Goal: Task Accomplishment & Management: Use online tool/utility

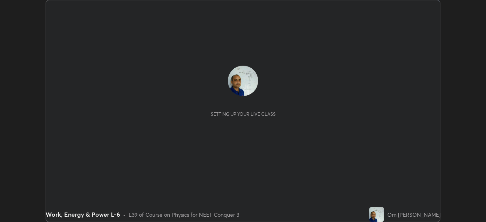
scroll to position [222, 485]
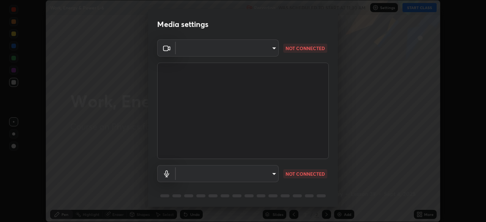
type input "cb8c6b6b4a50c5c6d626de20ccb3fd73f31987ea2ecc1878d3d31a5f1bf4ae53"
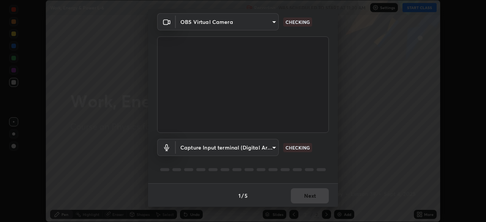
scroll to position [27, 0]
click at [274, 150] on body "Erase all Work, Energy & Power L-6 Recording WAS SCHEDULED TO START AT 11:30 AM…" at bounding box center [243, 111] width 486 height 222
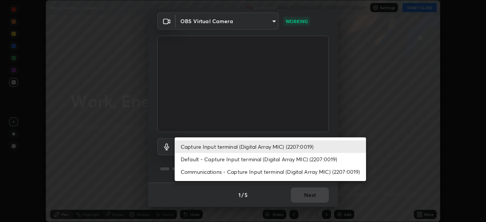
click at [264, 158] on li "Default - Capture Input terminal (Digital Array MIC) (2207:0019)" at bounding box center [270, 159] width 191 height 13
type input "default"
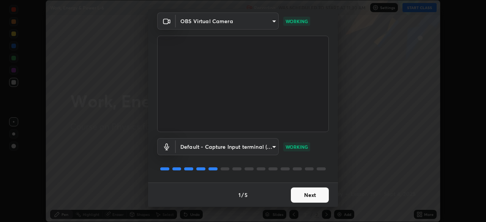
click at [307, 195] on button "Next" at bounding box center [310, 194] width 38 height 15
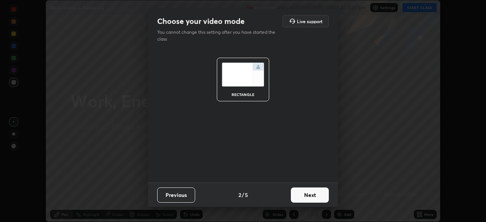
click at [306, 195] on button "Next" at bounding box center [310, 194] width 38 height 15
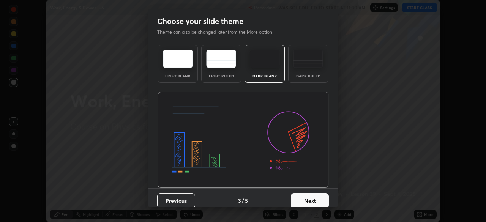
click at [306, 201] on button "Next" at bounding box center [310, 200] width 38 height 15
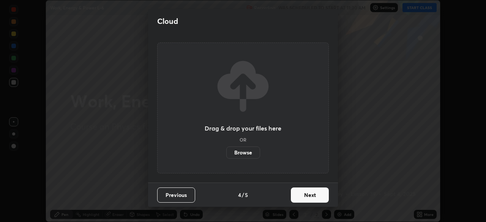
click at [307, 199] on button "Next" at bounding box center [310, 194] width 38 height 15
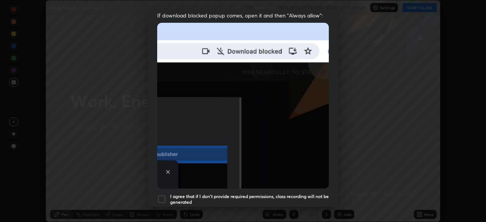
scroll to position [157, 0]
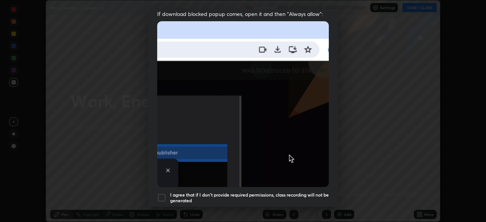
click at [162, 193] on div at bounding box center [161, 197] width 9 height 9
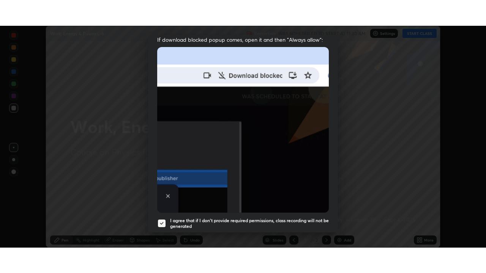
scroll to position [182, 0]
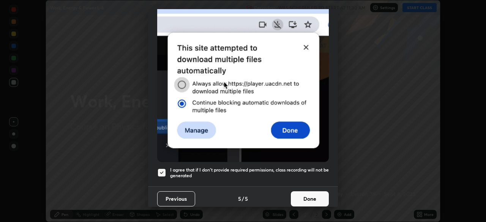
click at [305, 196] on button "Done" at bounding box center [310, 198] width 38 height 15
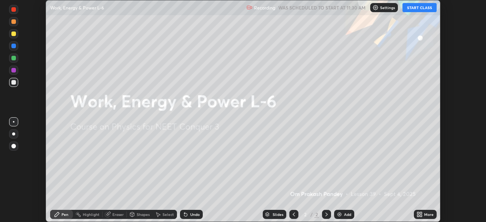
click at [417, 9] on button "START CLASS" at bounding box center [419, 7] width 34 height 9
click at [419, 214] on icon at bounding box center [419, 214] width 6 height 6
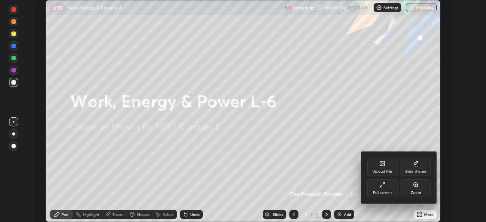
click at [381, 184] on icon at bounding box center [382, 185] width 6 height 6
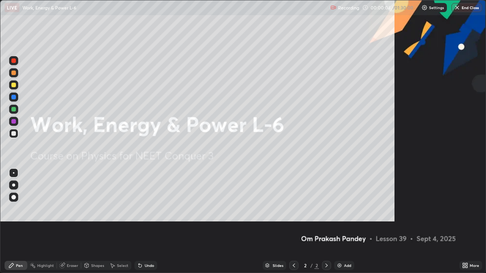
scroll to position [273, 486]
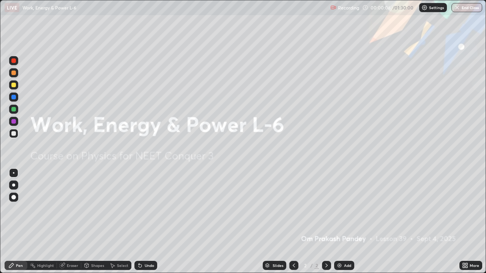
click at [338, 222] on img at bounding box center [339, 266] width 6 height 6
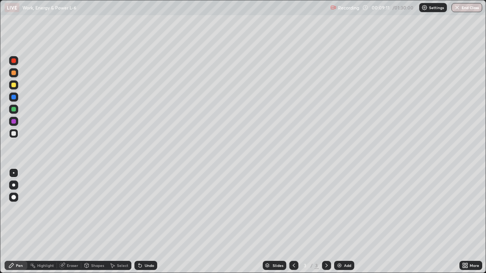
click at [15, 85] on div at bounding box center [13, 85] width 5 height 5
click at [69, 222] on div "Eraser" at bounding box center [69, 265] width 24 height 9
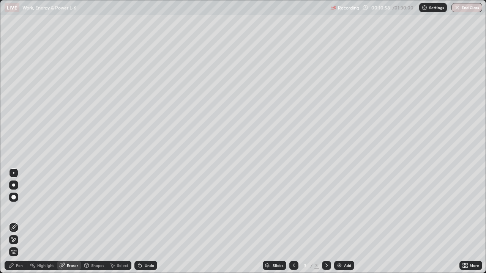
click at [21, 71] on div "Erase all" at bounding box center [14, 136] width 18 height 243
click at [17, 222] on div "Pen" at bounding box center [16, 265] width 23 height 9
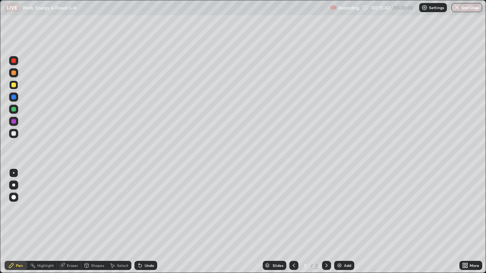
click at [14, 133] on div at bounding box center [13, 133] width 5 height 5
click at [70, 222] on div "Eraser" at bounding box center [72, 266] width 11 height 4
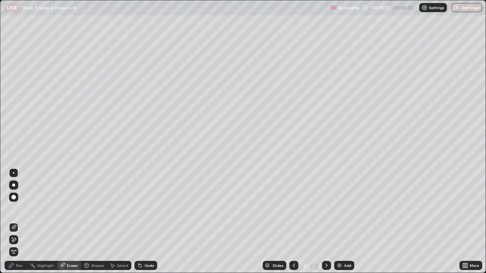
click at [20, 222] on div "Pen" at bounding box center [16, 265] width 23 height 9
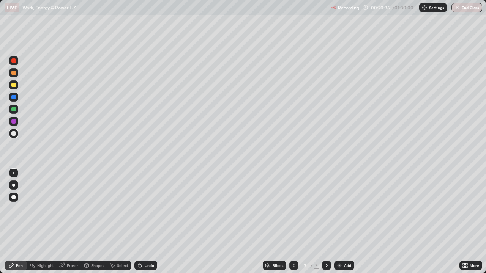
click at [72, 222] on div "Eraser" at bounding box center [72, 266] width 11 height 4
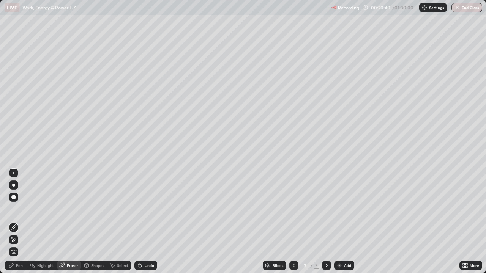
click at [20, 222] on div "Pen" at bounding box center [19, 266] width 7 height 4
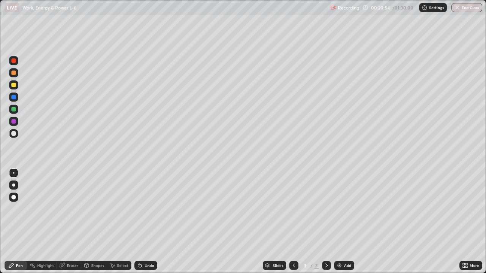
click at [73, 222] on div "Eraser" at bounding box center [72, 266] width 11 height 4
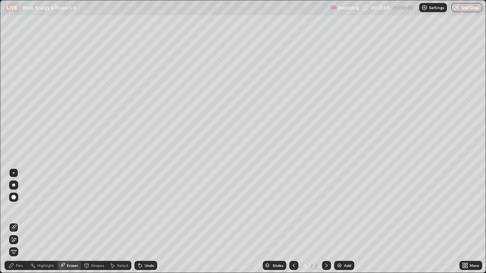
click at [22, 222] on div "Pen" at bounding box center [19, 266] width 7 height 4
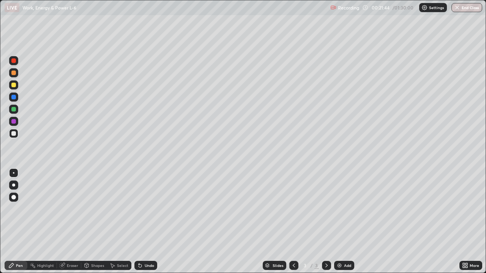
click at [339, 222] on img at bounding box center [339, 266] width 6 height 6
click at [14, 85] on div at bounding box center [13, 85] width 5 height 5
click at [13, 133] on div at bounding box center [13, 133] width 5 height 5
click at [339, 222] on img at bounding box center [339, 266] width 6 height 6
click at [17, 86] on div at bounding box center [13, 84] width 9 height 9
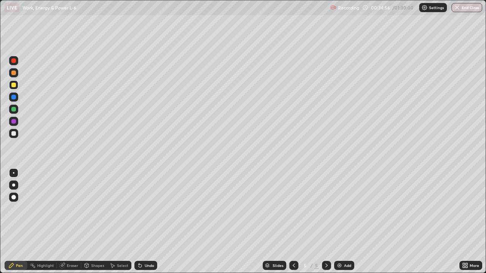
click at [338, 222] on img at bounding box center [339, 266] width 6 height 6
click at [12, 135] on div at bounding box center [13, 133] width 5 height 5
click at [13, 85] on div at bounding box center [13, 85] width 5 height 5
click at [183, 222] on div "Slides 6 / 6 Add" at bounding box center [308, 265] width 302 height 15
click at [187, 222] on div "Slides 6 / 6 Add" at bounding box center [308, 265] width 302 height 15
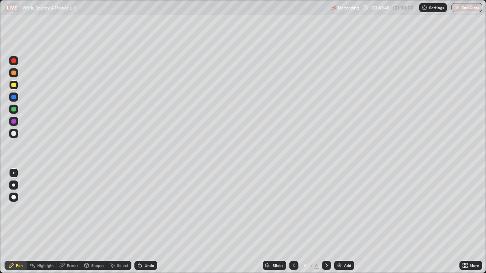
click at [189, 222] on div "Slides 6 / 6 Add" at bounding box center [308, 265] width 302 height 15
click at [188, 222] on div "Slides 6 / 6 Add" at bounding box center [308, 265] width 302 height 15
click at [340, 222] on img at bounding box center [339, 266] width 6 height 6
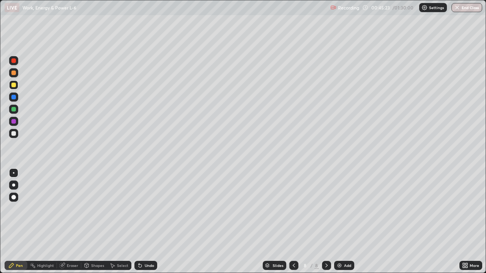
click at [339, 222] on img at bounding box center [339, 266] width 6 height 6
click at [13, 133] on div at bounding box center [13, 133] width 5 height 5
click at [12, 109] on div at bounding box center [13, 109] width 5 height 5
click at [13, 131] on div at bounding box center [13, 133] width 9 height 9
click at [72, 222] on div "Eraser" at bounding box center [72, 266] width 11 height 4
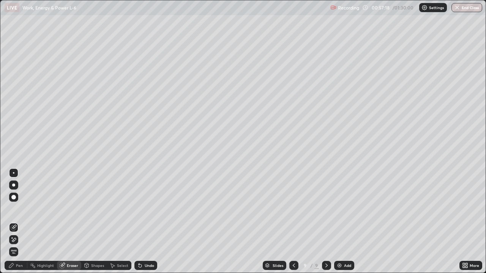
click at [16, 222] on div "Pen" at bounding box center [16, 265] width 23 height 9
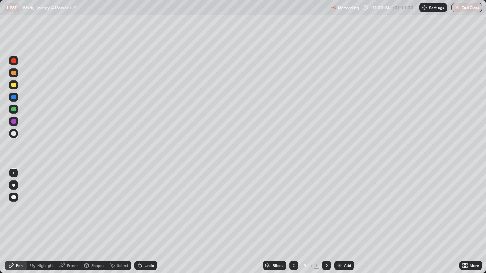
click at [337, 222] on img at bounding box center [339, 266] width 6 height 6
click at [13, 86] on div at bounding box center [13, 85] width 5 height 5
click at [72, 222] on div "Eraser" at bounding box center [72, 266] width 11 height 4
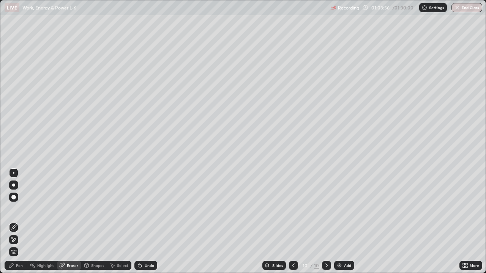
click at [18, 222] on div "Pen" at bounding box center [16, 265] width 23 height 9
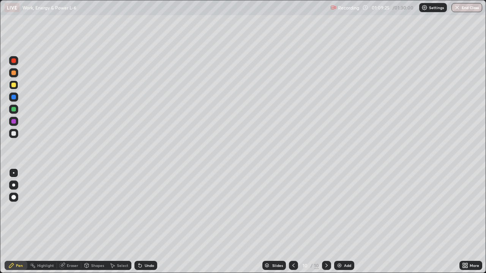
click at [339, 222] on img at bounding box center [339, 266] width 6 height 6
click at [67, 222] on div "Eraser" at bounding box center [72, 266] width 11 height 4
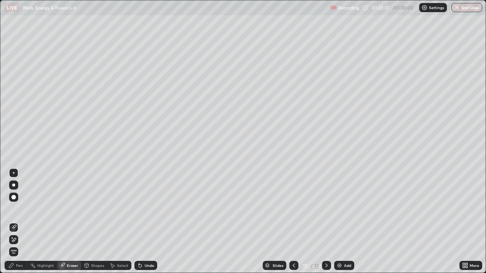
click at [19, 222] on div "Pen" at bounding box center [16, 265] width 23 height 9
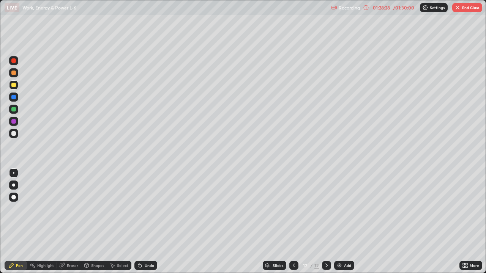
click at [459, 11] on button "End Class" at bounding box center [467, 7] width 30 height 9
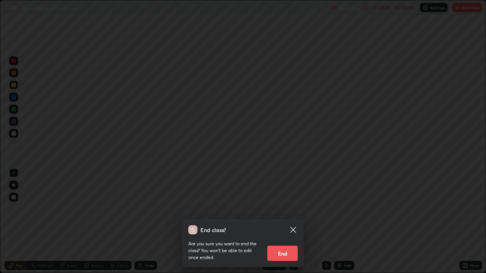
click at [285, 222] on button "End" at bounding box center [282, 253] width 30 height 15
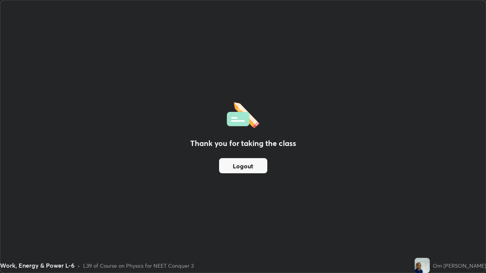
click at [237, 167] on button "Logout" at bounding box center [243, 165] width 48 height 15
